Goal: Task Accomplishment & Management: Use online tool/utility

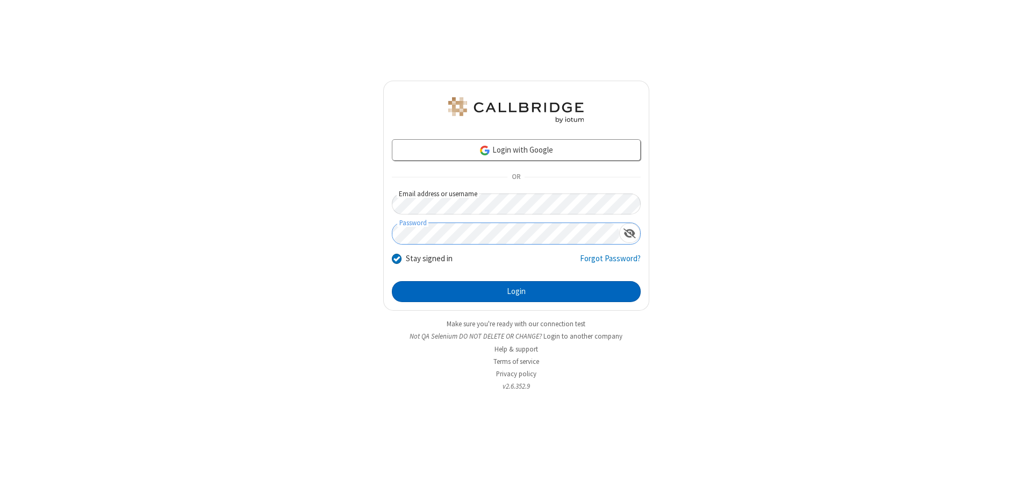
click at [516, 291] on button "Login" at bounding box center [516, 291] width 249 height 21
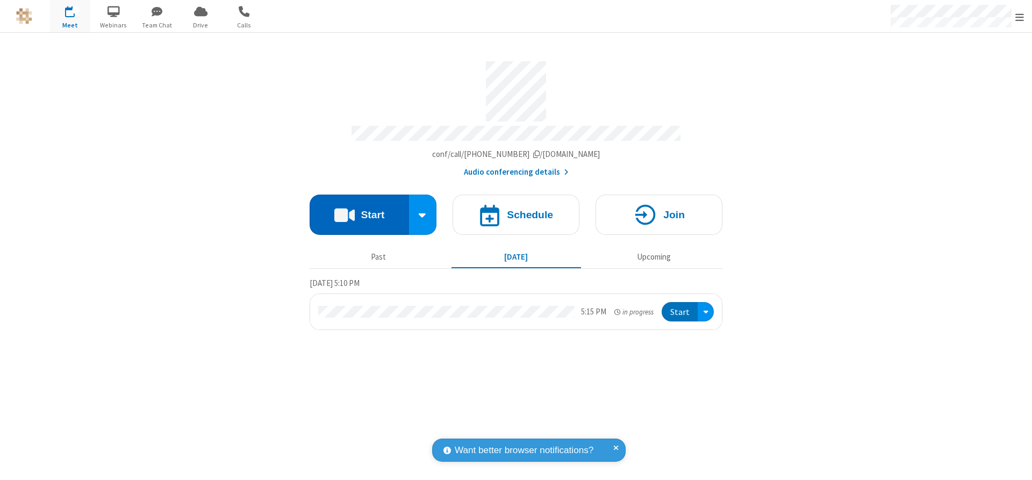
click at [359, 211] on button "Start" at bounding box center [358, 215] width 99 height 40
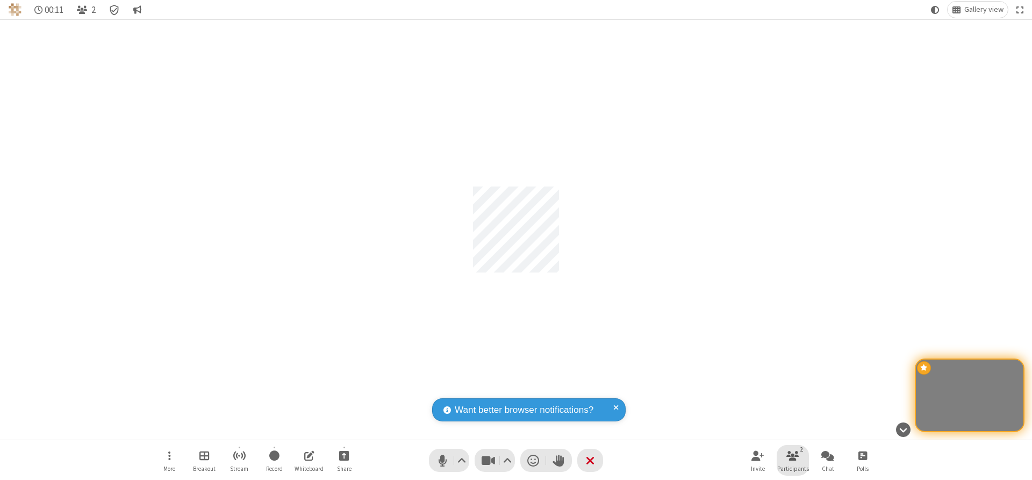
click at [793, 468] on span "Participants" at bounding box center [793, 468] width 32 height 6
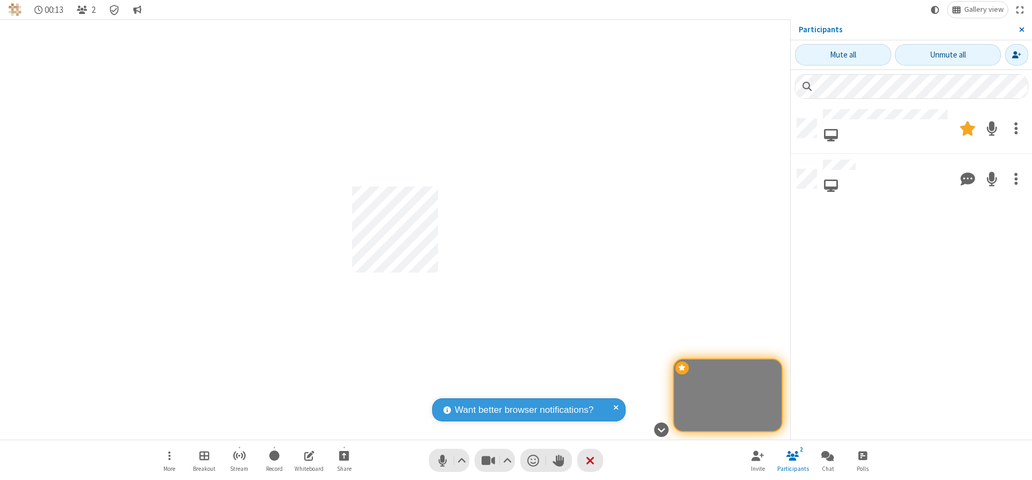
click at [1021, 30] on span "Close sidebar" at bounding box center [1021, 29] width 5 height 9
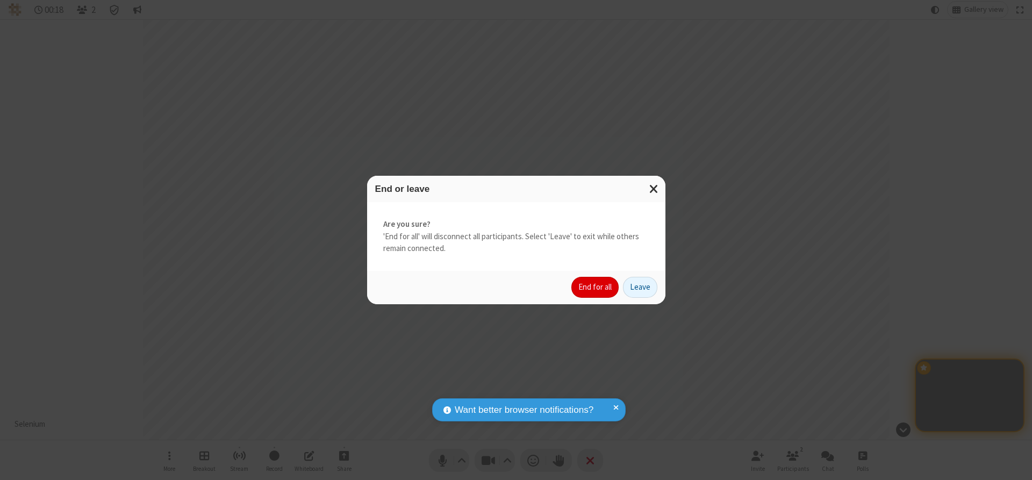
click at [595, 287] on button "End for all" at bounding box center [594, 287] width 47 height 21
